Goal: Task Accomplishment & Management: Complete application form

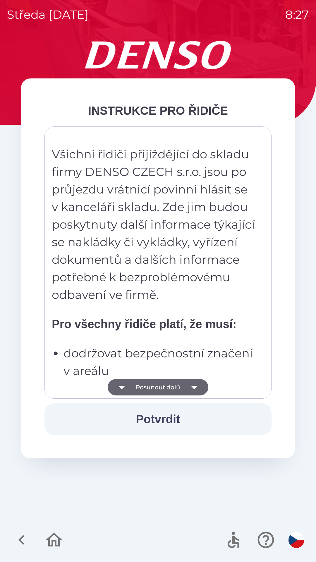
click at [165, 423] on button "Potvrdit" at bounding box center [158, 420] width 227 height 32
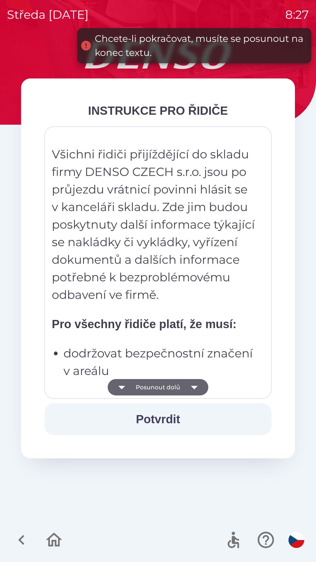
click at [170, 391] on button "Posunout dolů" at bounding box center [158, 387] width 101 height 16
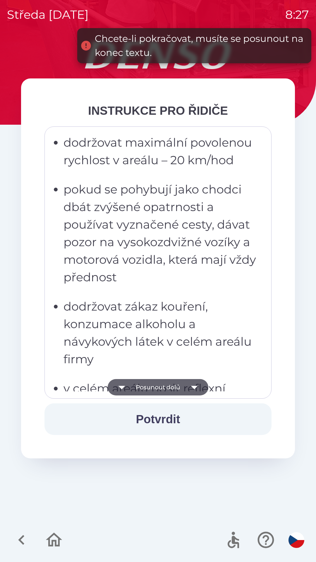
click at [172, 387] on button "Posunout dolů" at bounding box center [158, 387] width 101 height 16
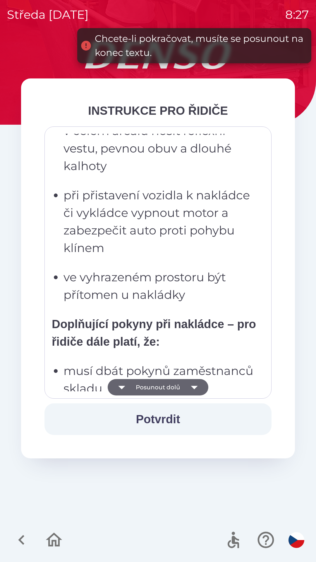
click at [173, 386] on button "Posunout dolů" at bounding box center [158, 387] width 101 height 16
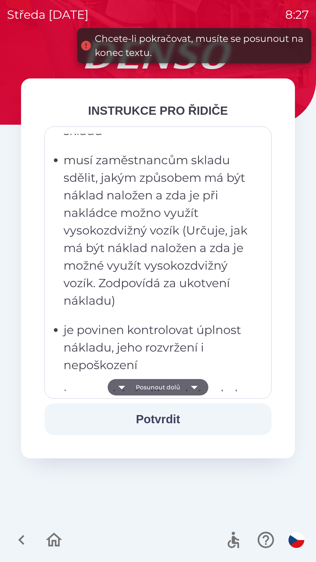
click at [173, 383] on button "Posunout dolů" at bounding box center [158, 387] width 101 height 16
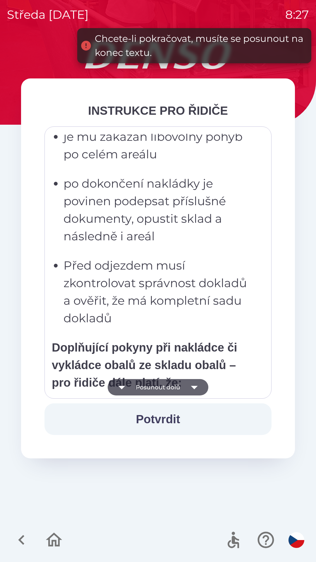
click at [172, 384] on button "Posunout dolů" at bounding box center [158, 387] width 101 height 16
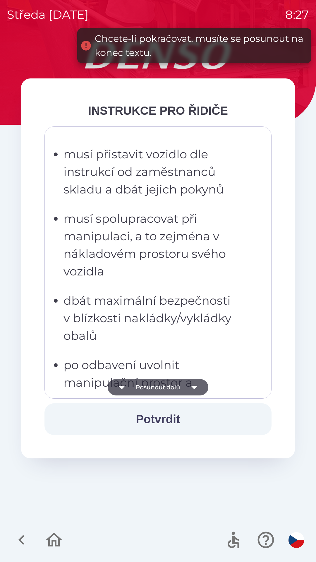
click at [172, 386] on button "Posunout dolů" at bounding box center [158, 387] width 101 height 16
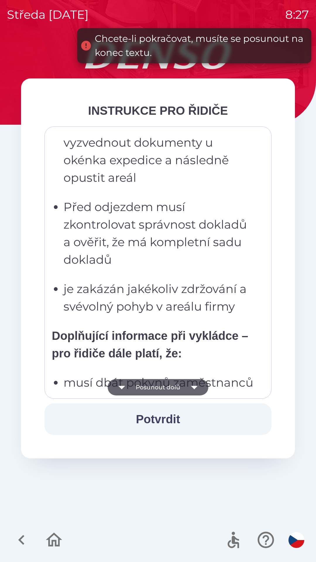
click at [173, 390] on button "Posunout dolů" at bounding box center [158, 387] width 101 height 16
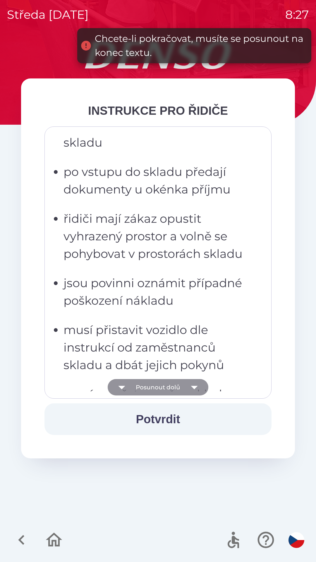
click at [176, 387] on button "Posunout dolů" at bounding box center [158, 387] width 101 height 16
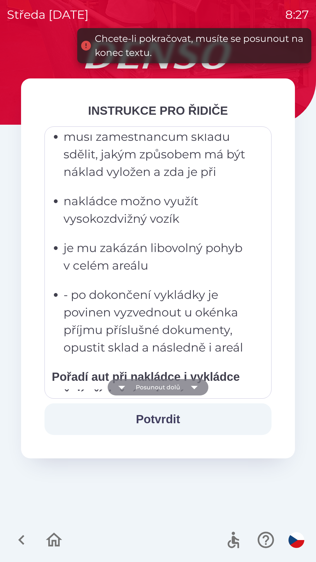
click at [177, 388] on button "Posunout dolů" at bounding box center [158, 387] width 101 height 16
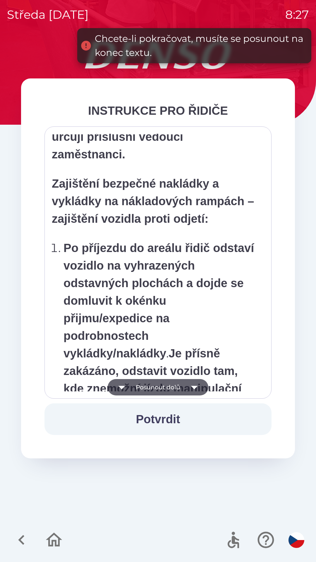
click at [177, 387] on button "Posunout dolů" at bounding box center [158, 387] width 101 height 16
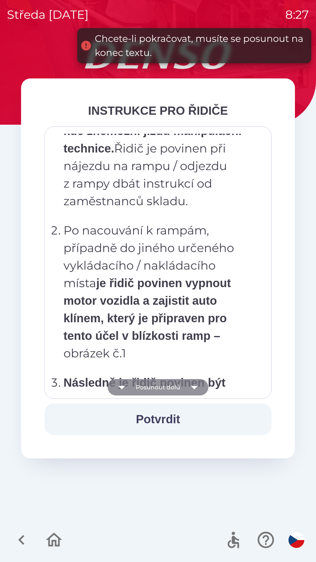
click at [180, 389] on button "Posunout dolů" at bounding box center [158, 387] width 101 height 16
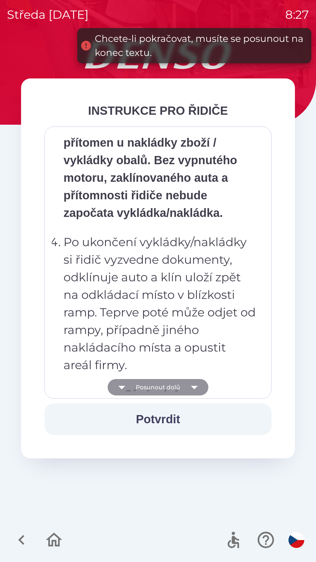
click at [182, 392] on button "Posunout dolů" at bounding box center [158, 387] width 101 height 16
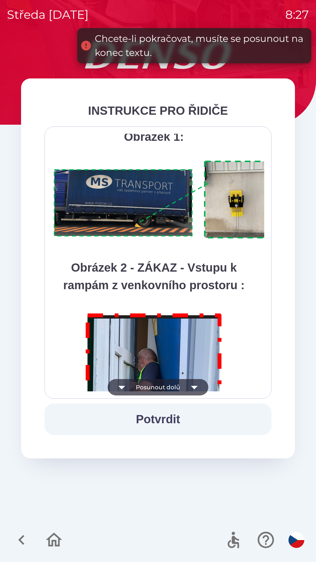
click at [185, 392] on button "Posunout dolů" at bounding box center [158, 387] width 101 height 16
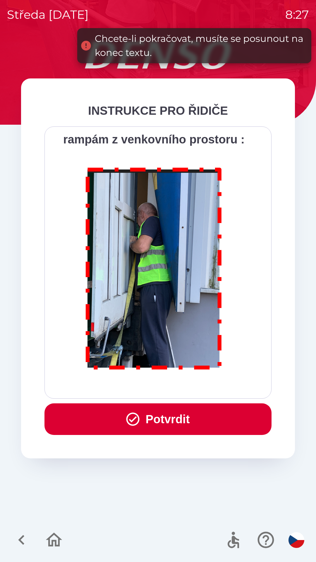
click at [189, 388] on div "Všichni řidiči přijíždějící do skladu firmy DENSO CZECH s.r.o. jsou po průjezdu…" at bounding box center [158, 263] width 213 height 258
click at [173, 415] on button "Potvrdit" at bounding box center [158, 420] width 227 height 32
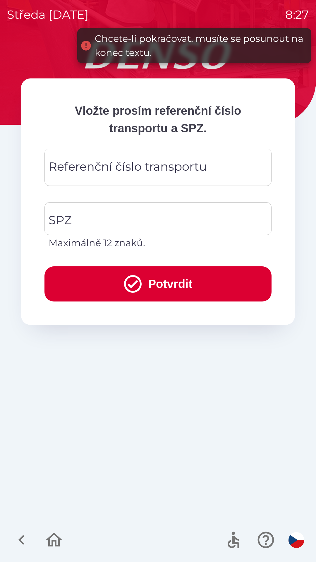
click at [182, 172] on div "Referenční číslo transportu Referenční číslo transportu" at bounding box center [158, 167] width 227 height 37
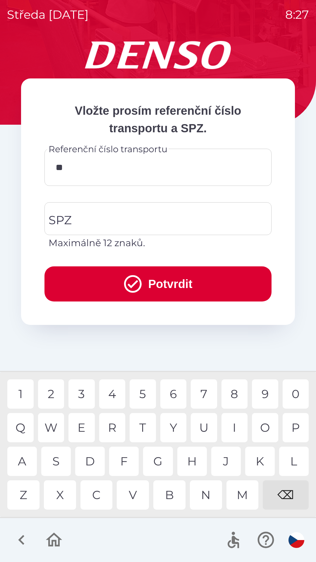
click at [203, 395] on div "7" at bounding box center [204, 394] width 26 height 29
click at [299, 393] on div "0" at bounding box center [296, 394] width 26 height 29
type input "******"
click at [22, 393] on div "1" at bounding box center [20, 394] width 26 height 29
click at [119, 223] on input "SPZ" at bounding box center [153, 219] width 213 height 28
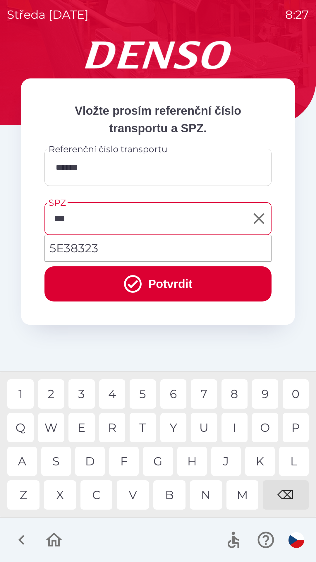
click at [101, 248] on li "5E38323" at bounding box center [158, 248] width 227 height 21
type input "*******"
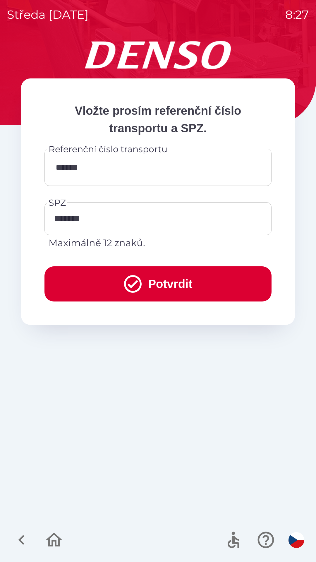
click at [125, 286] on icon "submit" at bounding box center [132, 284] width 21 height 21
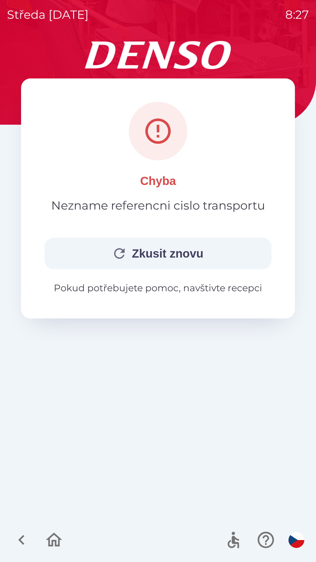
click at [43, 540] on button "button" at bounding box center [54, 540] width 24 height 24
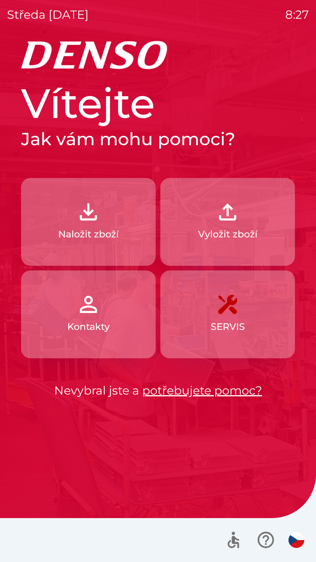
click at [112, 226] on button "Naložit zboží" at bounding box center [88, 222] width 135 height 88
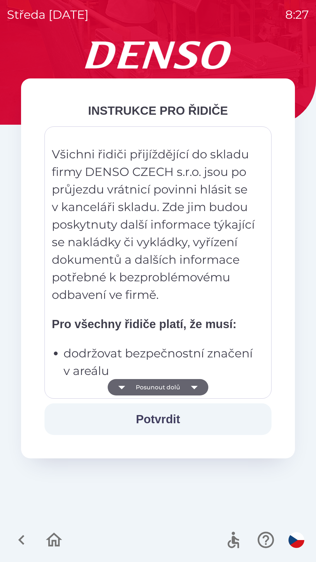
click at [156, 387] on button "Posunout dolů" at bounding box center [158, 387] width 101 height 16
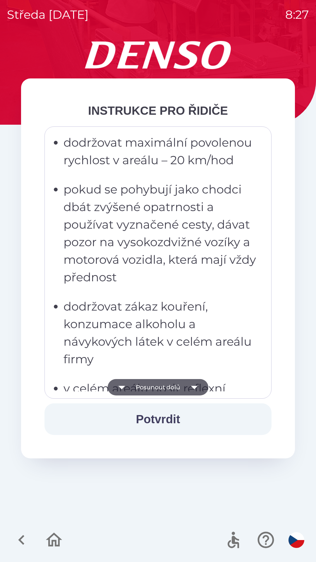
click at [156, 391] on button "Posunout dolů" at bounding box center [158, 387] width 101 height 16
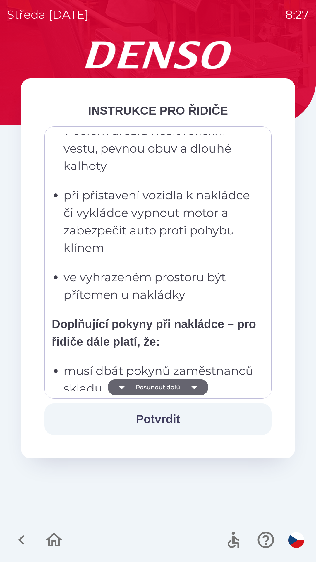
click at [159, 390] on button "Posunout dolů" at bounding box center [158, 387] width 101 height 16
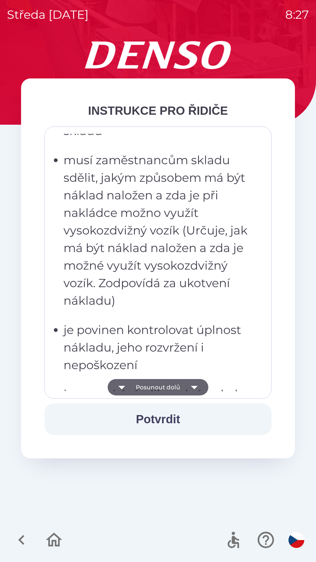
click at [160, 392] on button "Posunout dolů" at bounding box center [158, 387] width 101 height 16
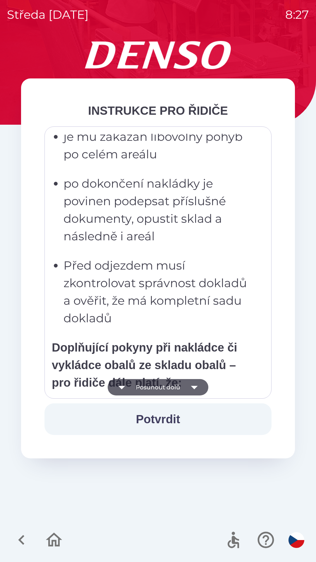
click at [160, 392] on button "Posunout dolů" at bounding box center [158, 387] width 101 height 16
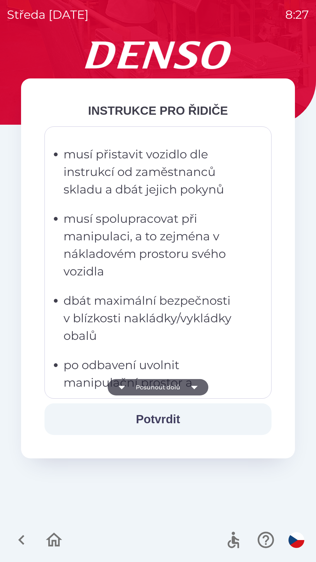
click at [160, 392] on button "Posunout dolů" at bounding box center [158, 387] width 101 height 16
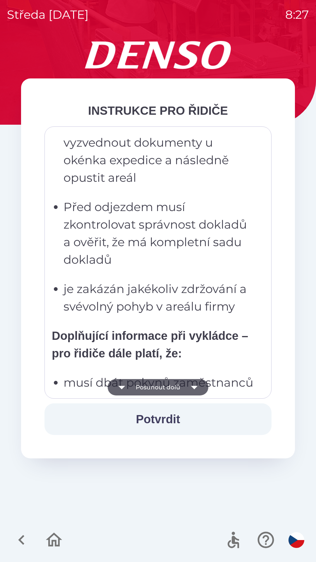
click at [160, 391] on button "Posunout dolů" at bounding box center [158, 387] width 101 height 16
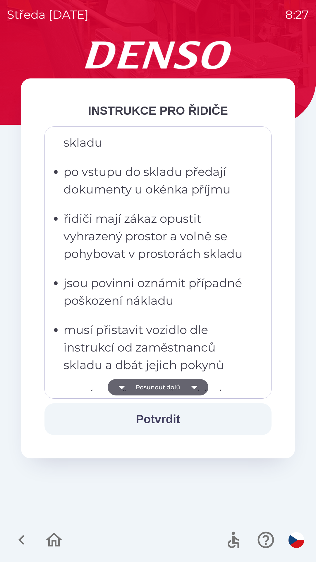
click at [161, 389] on button "Posunout dolů" at bounding box center [158, 387] width 101 height 16
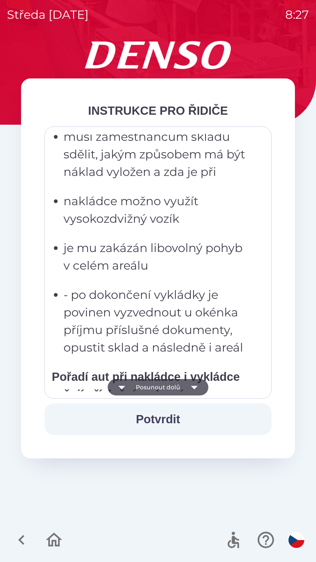
click at [160, 390] on button "Posunout dolů" at bounding box center [158, 387] width 101 height 16
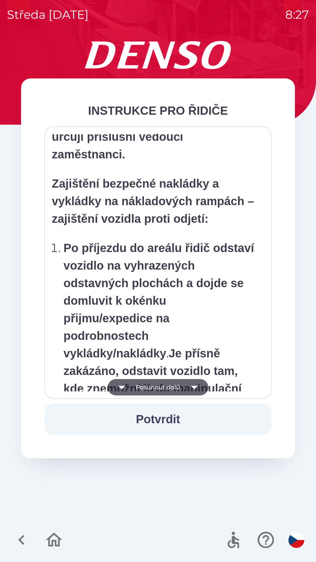
click at [165, 386] on button "Posunout dolů" at bounding box center [158, 387] width 101 height 16
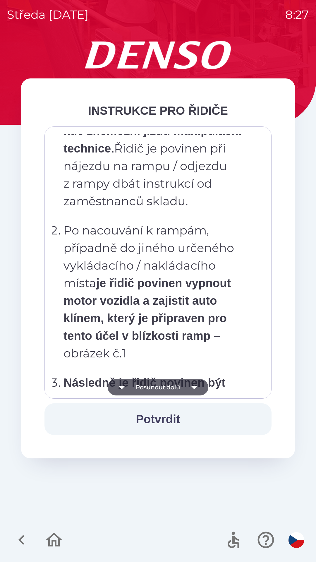
click at [165, 389] on button "Posunout dolů" at bounding box center [158, 387] width 101 height 16
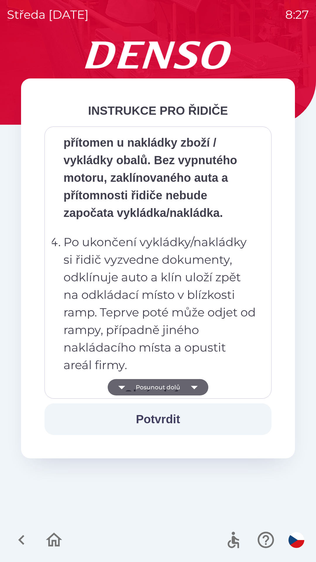
click at [168, 387] on button "Posunout dolů" at bounding box center [158, 387] width 101 height 16
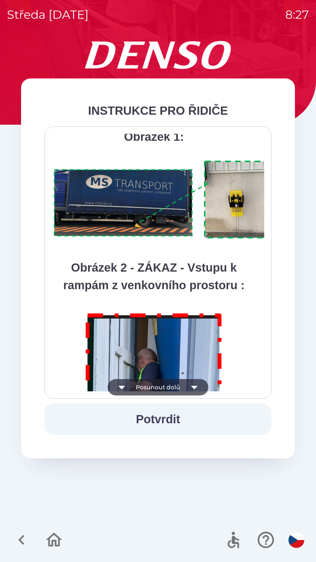
click at [171, 387] on button "Posunout dolů" at bounding box center [158, 387] width 101 height 16
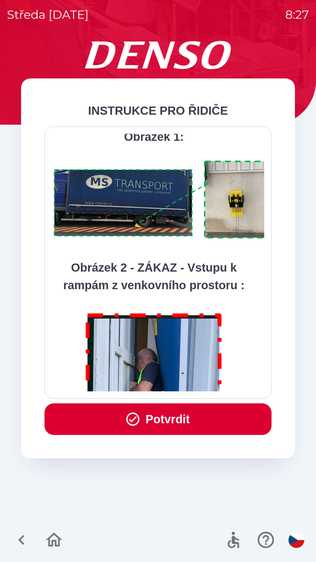
scroll to position [3291, 0]
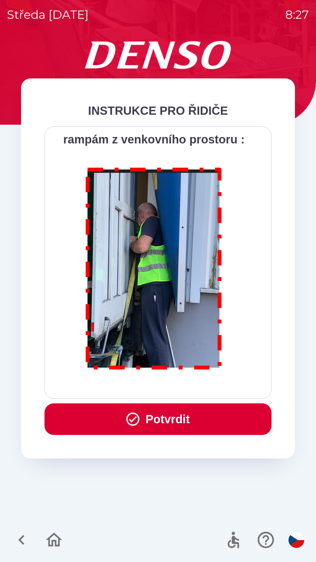
click at [173, 387] on div "Všichni řidiči přijíždějící do skladu firmy DENSO CZECH s.r.o. jsou po průjezdu…" at bounding box center [158, 263] width 213 height 258
click at [158, 416] on button "Potvrdit" at bounding box center [158, 420] width 227 height 32
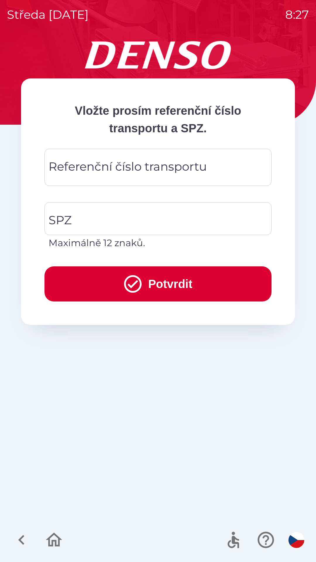
click at [154, 174] on div "Referenční číslo transportu Referenční číslo transportu" at bounding box center [158, 167] width 227 height 37
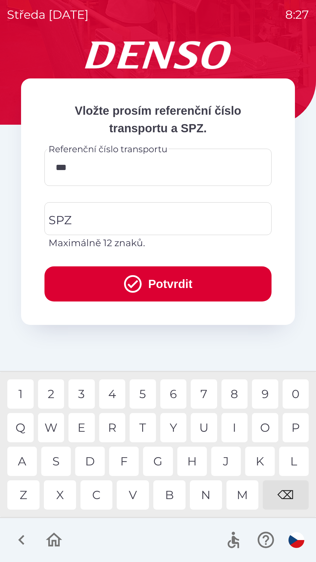
click at [199, 394] on div "7" at bounding box center [204, 394] width 26 height 29
type input "******"
click at [145, 219] on input "SPZ" at bounding box center [153, 219] width 213 height 28
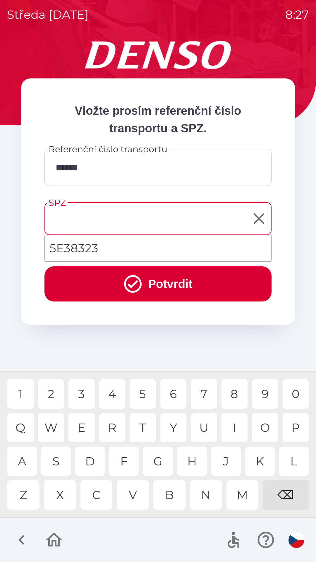
click at [111, 240] on li "5E38323" at bounding box center [158, 248] width 227 height 21
type input "*******"
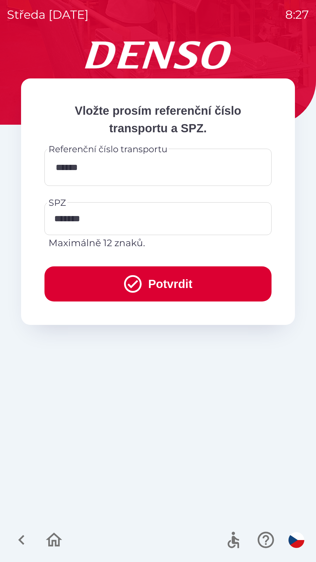
click at [130, 288] on icon "submit" at bounding box center [132, 284] width 21 height 21
